Goal: Task Accomplishment & Management: Use online tool/utility

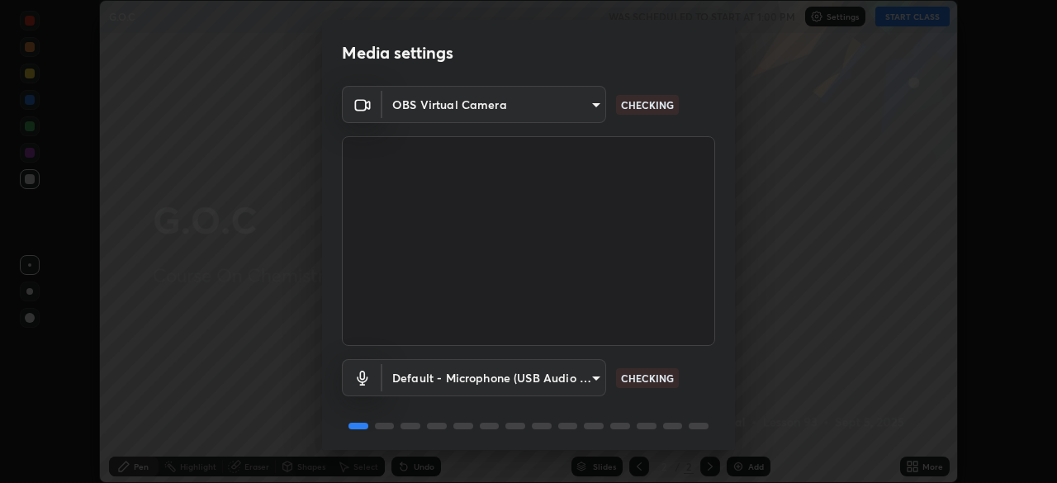
scroll to position [59, 0]
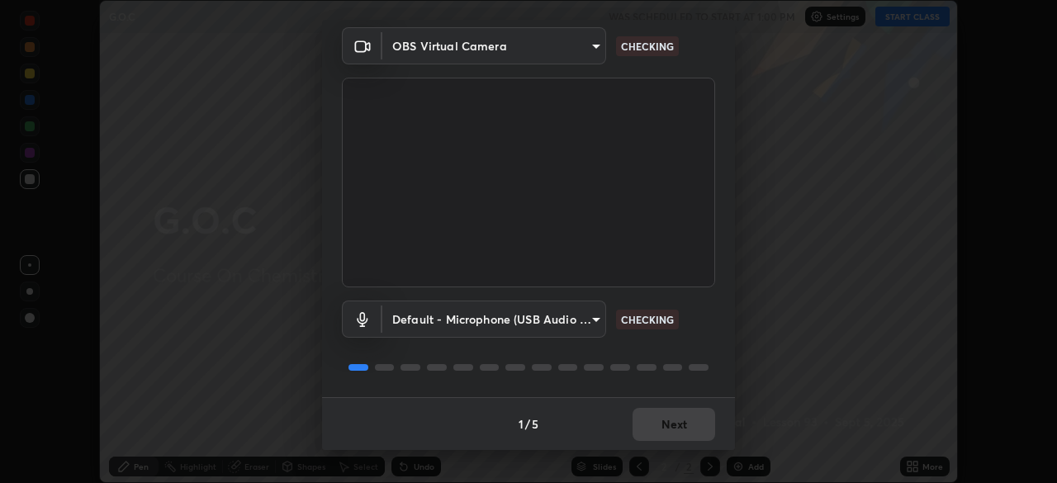
click at [678, 424] on div "1 / 5 Next" at bounding box center [528, 423] width 413 height 53
click at [679, 425] on div "1 / 5 Next" at bounding box center [528, 423] width 413 height 53
click at [676, 430] on div "1 / 5 Next" at bounding box center [528, 423] width 413 height 53
click at [676, 431] on div "1 / 5 Next" at bounding box center [528, 423] width 413 height 53
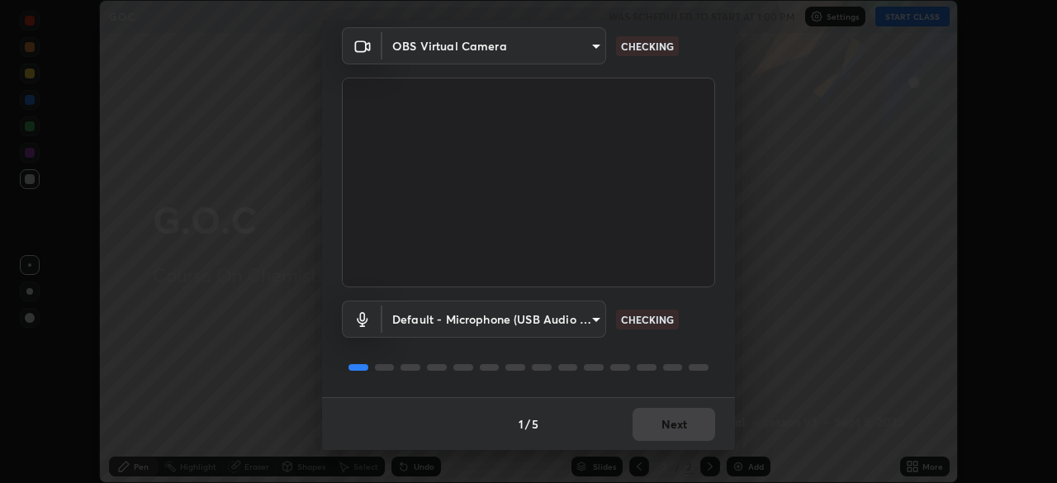
click at [676, 427] on div "1 / 5 Next" at bounding box center [528, 423] width 413 height 53
click at [673, 429] on div "1 / 5 Next" at bounding box center [528, 423] width 413 height 53
click at [672, 427] on div "1 / 5 Next" at bounding box center [528, 423] width 413 height 53
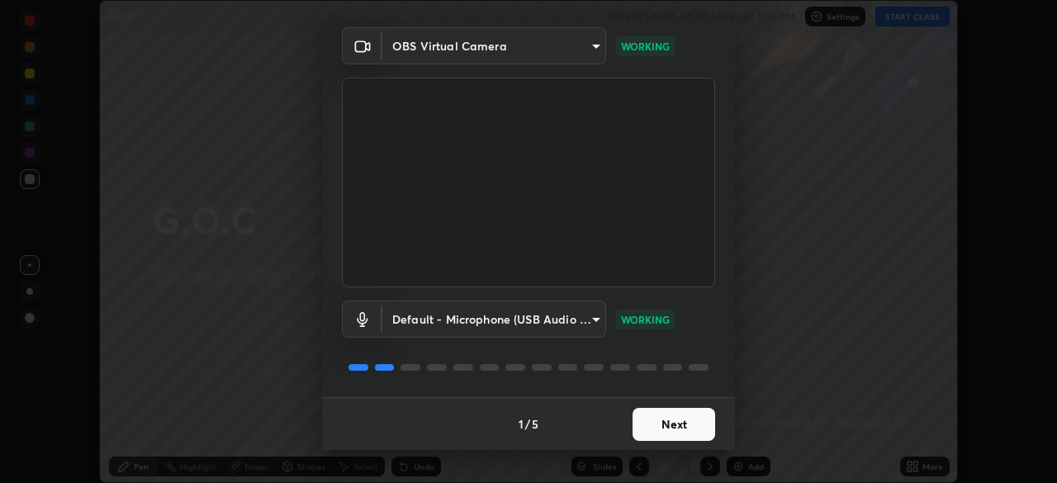
click at [680, 424] on button "Next" at bounding box center [674, 424] width 83 height 33
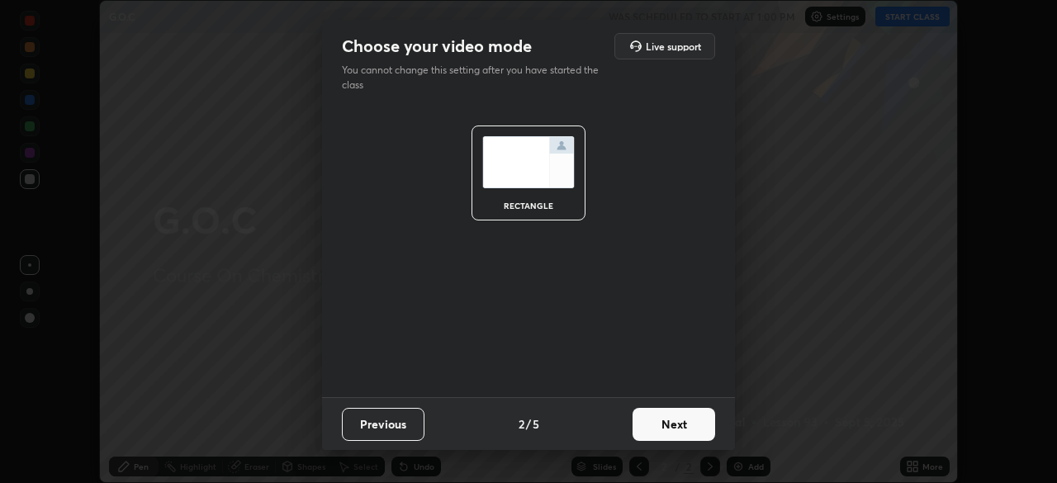
click at [680, 423] on button "Next" at bounding box center [674, 424] width 83 height 33
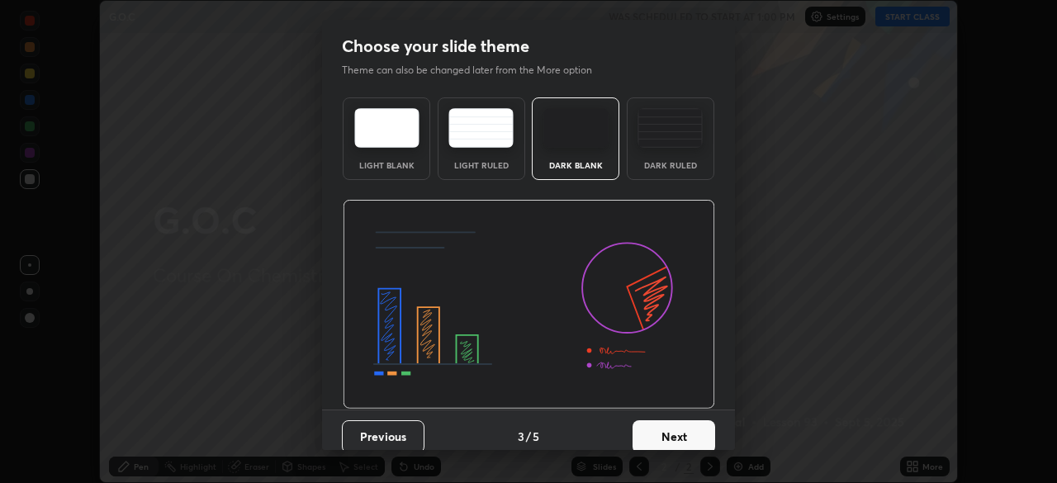
click at [681, 427] on button "Next" at bounding box center [674, 436] width 83 height 33
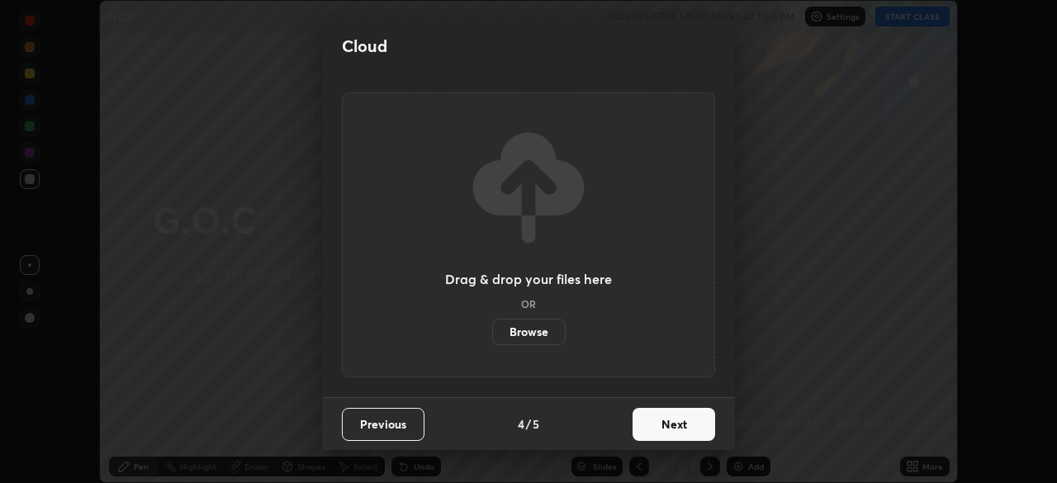
click at [678, 428] on button "Next" at bounding box center [674, 424] width 83 height 33
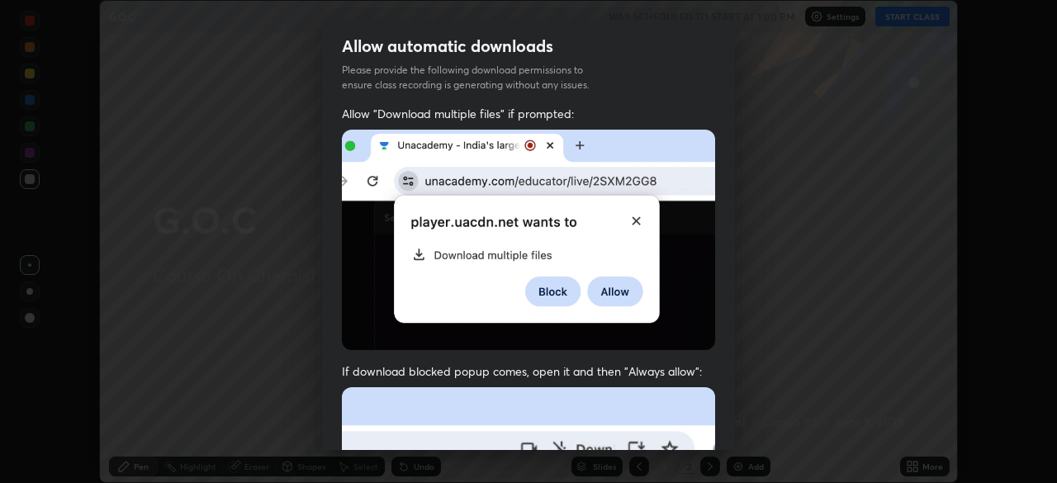
scroll to position [396, 0]
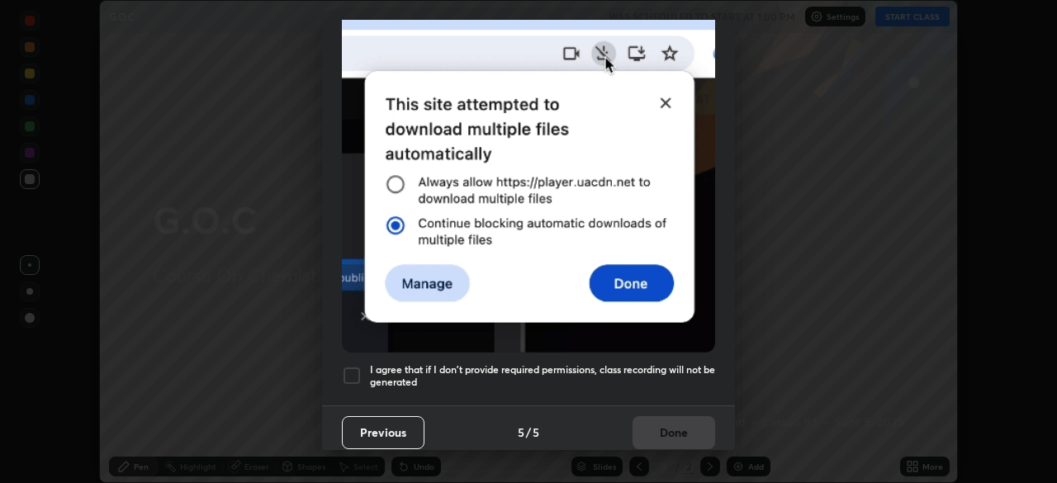
click at [355, 369] on div at bounding box center [352, 376] width 20 height 20
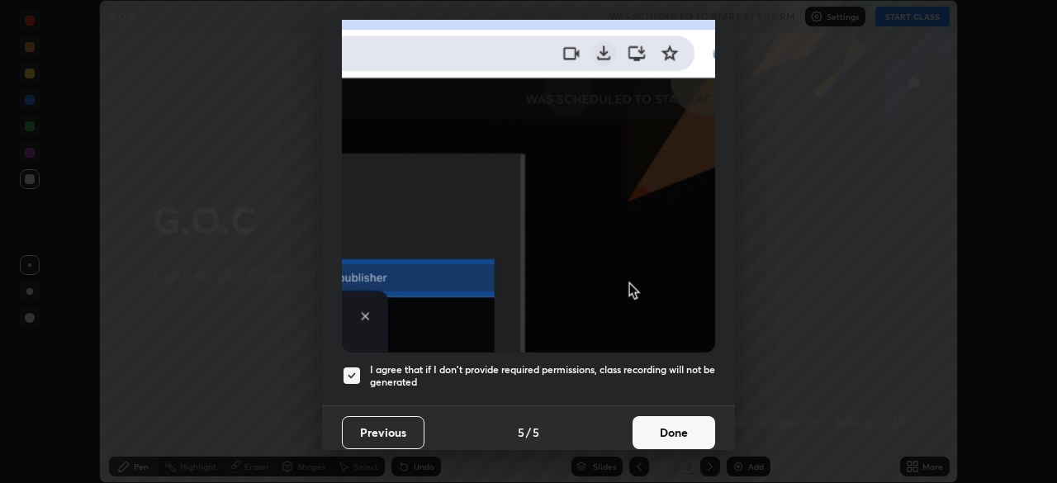
click at [673, 433] on button "Done" at bounding box center [674, 432] width 83 height 33
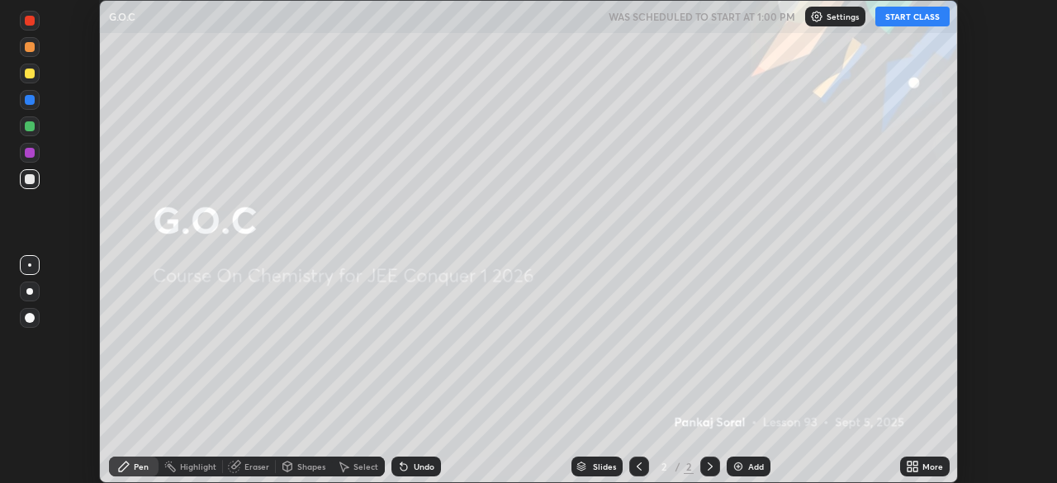
click at [919, 12] on button "START CLASS" at bounding box center [912, 17] width 74 height 20
